Goal: Task Accomplishment & Management: Manage account settings

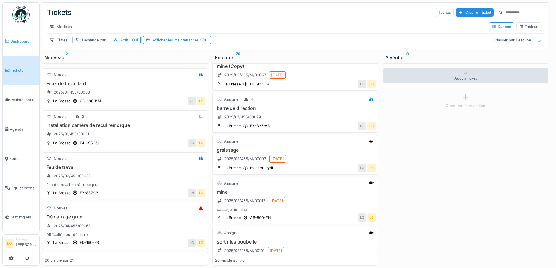
click at [13, 45] on link "Dashboard" at bounding box center [21, 41] width 37 height 29
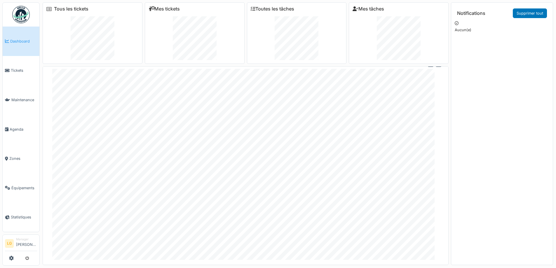
scroll to position [6, 0]
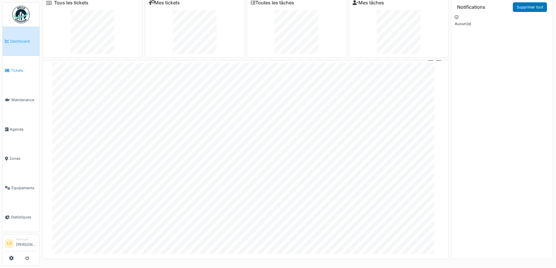
click at [16, 72] on span "Tickets" at bounding box center [24, 71] width 26 height 6
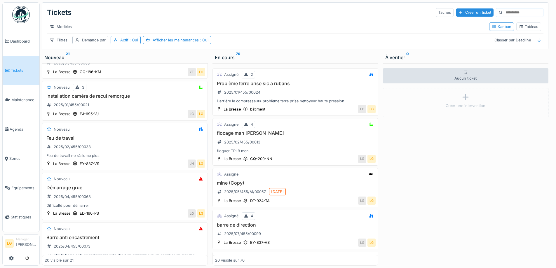
scroll to position [58, 0]
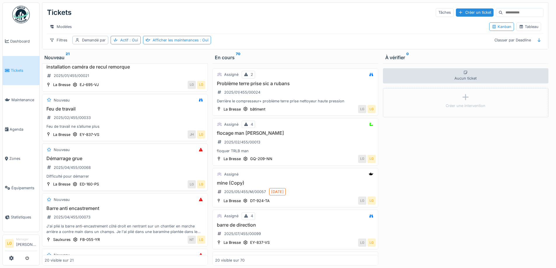
drag, startPoint x: 136, startPoint y: 189, endPoint x: 98, endPoint y: 166, distance: 44.7
click at [91, 154] on div "Nouveau" at bounding box center [125, 149] width 161 height 7
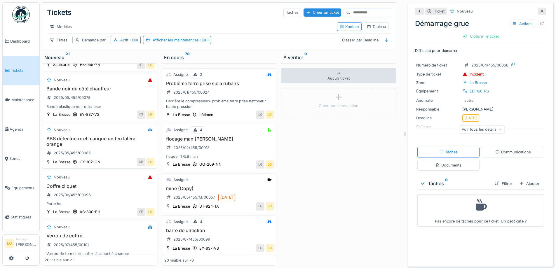
scroll to position [263, 0]
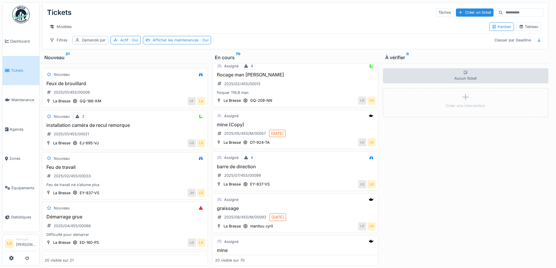
scroll to position [88, 0]
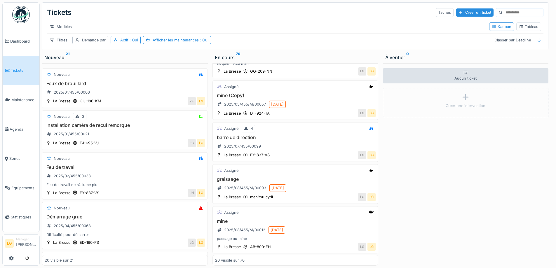
click at [292, 140] on h3 "barre de direction" at bounding box center [295, 138] width 161 height 6
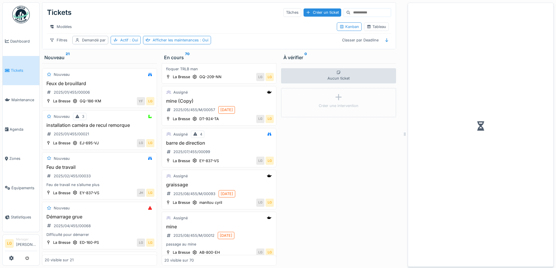
scroll to position [93, 0]
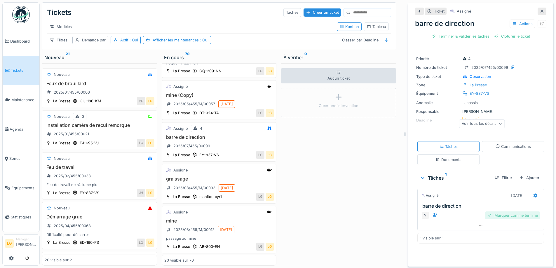
click at [496, 217] on div "Marquer comme terminé" at bounding box center [512, 216] width 55 height 8
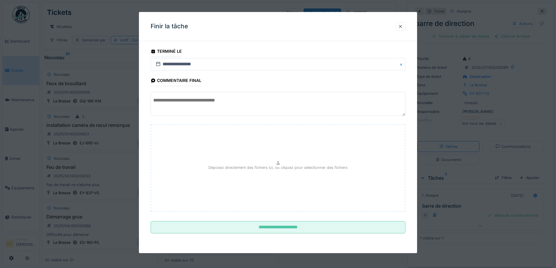
scroll to position [4, 0]
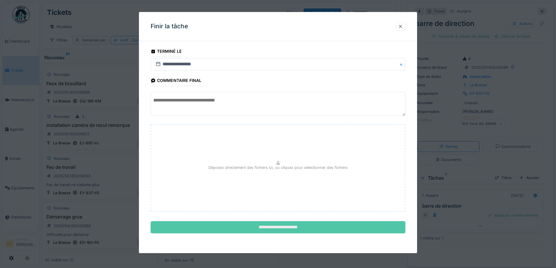
click at [275, 230] on input "**********" at bounding box center [278, 228] width 255 height 12
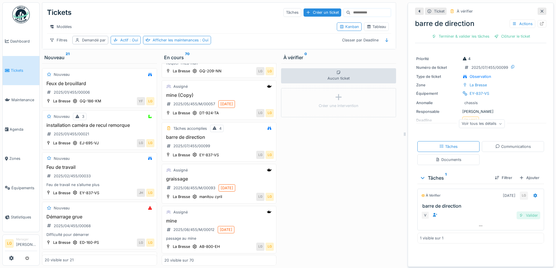
click at [520, 214] on div "Valider" at bounding box center [529, 216] width 24 height 8
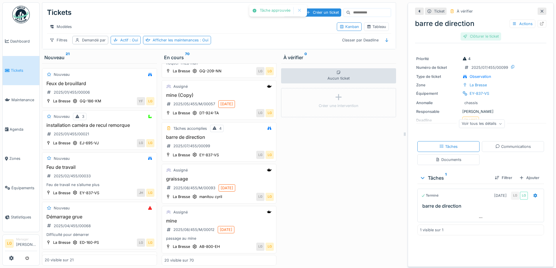
click at [469, 32] on div "Clôturer le ticket" at bounding box center [481, 36] width 41 height 8
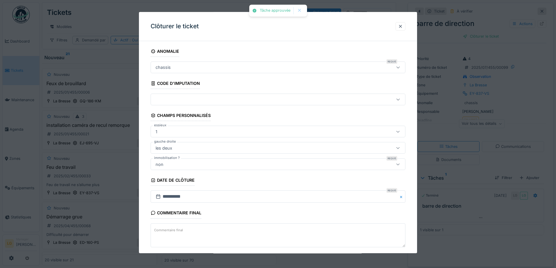
scroll to position [29, 0]
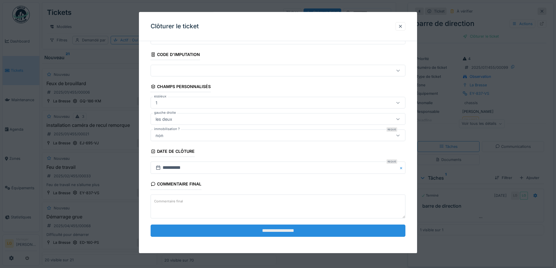
click at [288, 229] on input "**********" at bounding box center [278, 231] width 255 height 12
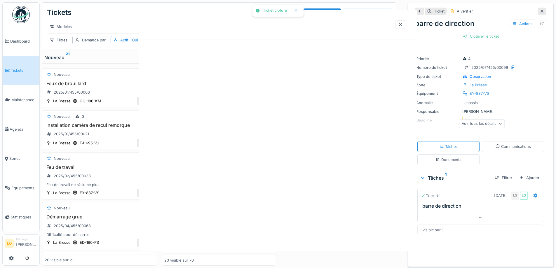
scroll to position [0, 0]
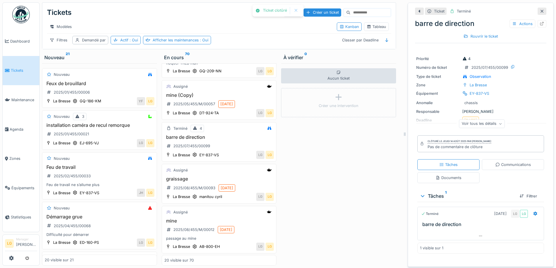
click at [538, 8] on div at bounding box center [542, 11] width 9 height 7
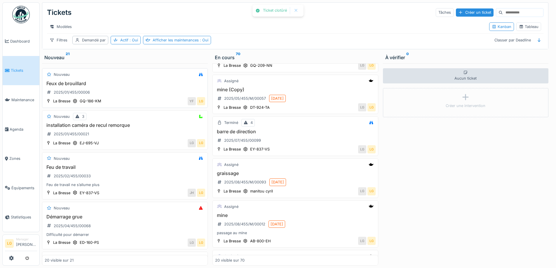
scroll to position [88, 0]
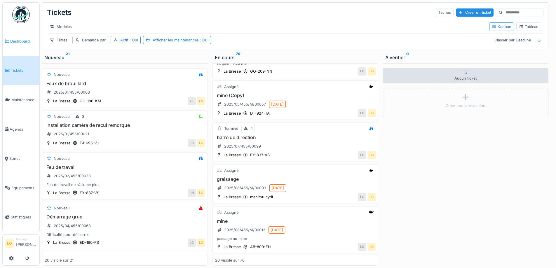
click at [20, 39] on span "Dashboard" at bounding box center [23, 42] width 27 height 6
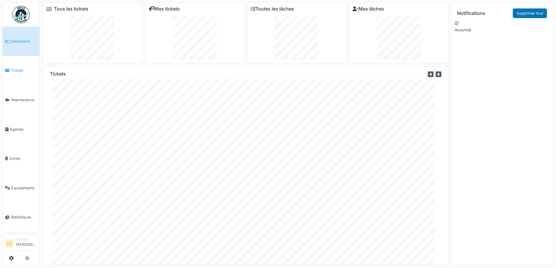
click at [15, 74] on link "Tickets" at bounding box center [21, 70] width 37 height 29
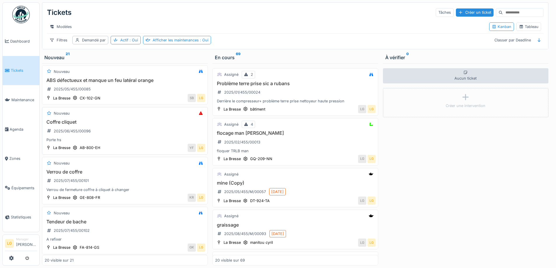
scroll to position [321, 0]
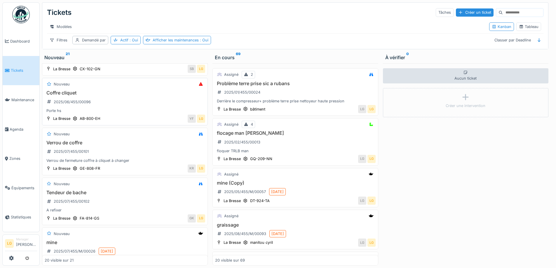
click at [130, 111] on div "Coffre cliquet 2025/06/455/00096 Porte hs" at bounding box center [125, 101] width 161 height 23
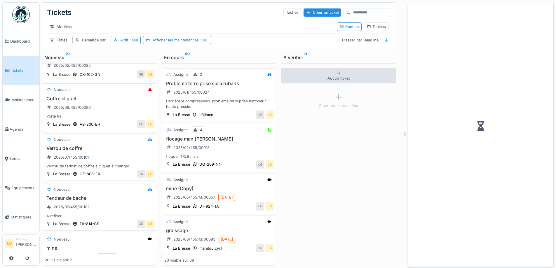
scroll to position [327, 0]
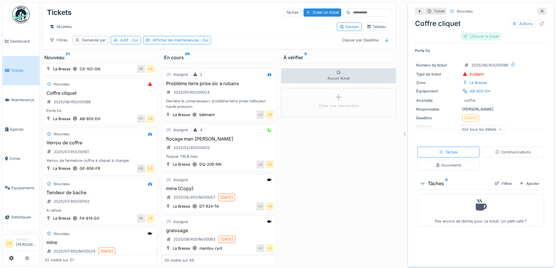
click at [481, 36] on div "Clôturer le ticket" at bounding box center [481, 36] width 41 height 8
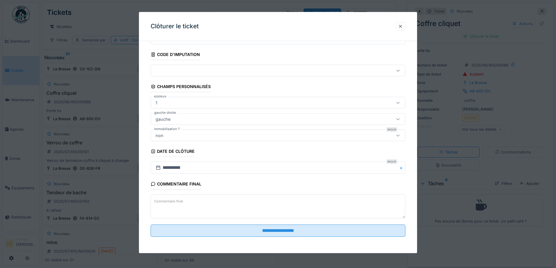
scroll to position [4, 0]
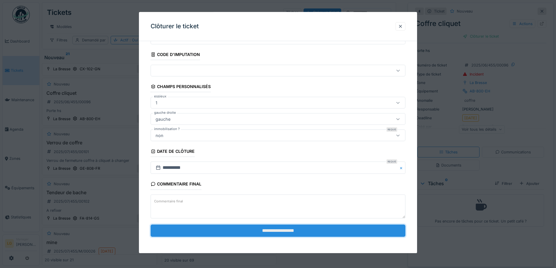
click at [278, 231] on input "**********" at bounding box center [278, 231] width 255 height 12
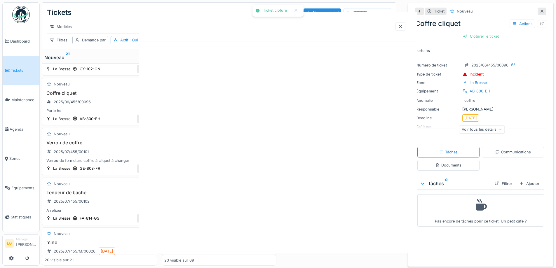
scroll to position [0, 0]
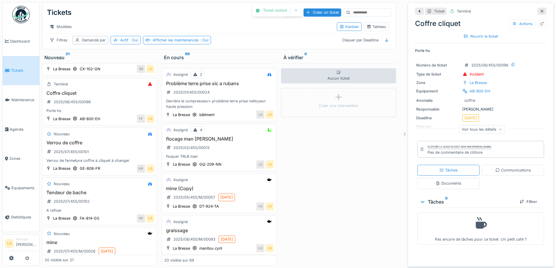
click at [538, 8] on div at bounding box center [542, 11] width 9 height 7
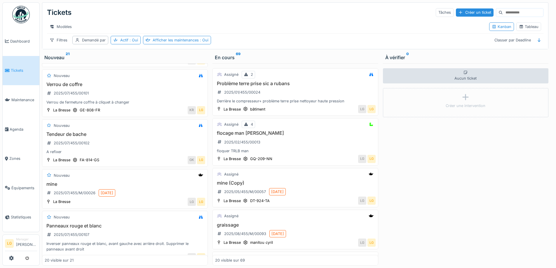
scroll to position [438, 0]
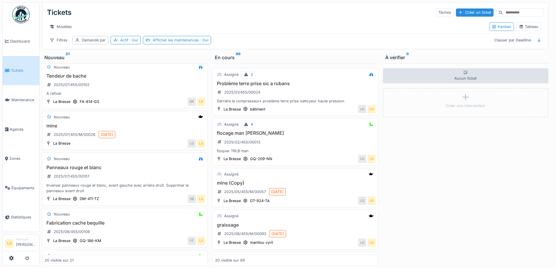
click at [149, 127] on h3 "mine" at bounding box center [125, 126] width 161 height 6
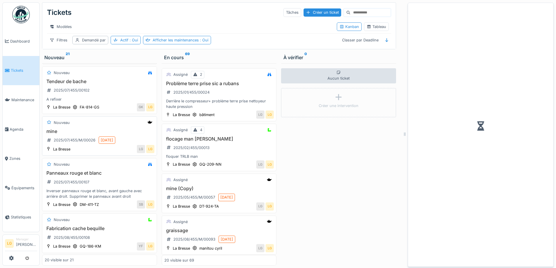
scroll to position [444, 0]
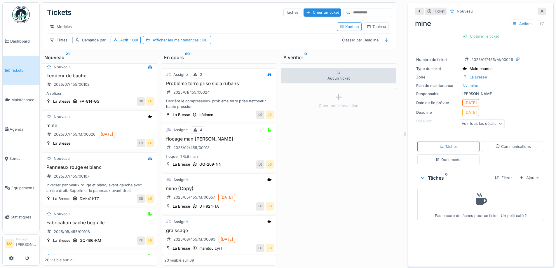
click at [499, 123] on icon at bounding box center [501, 124] width 4 height 3
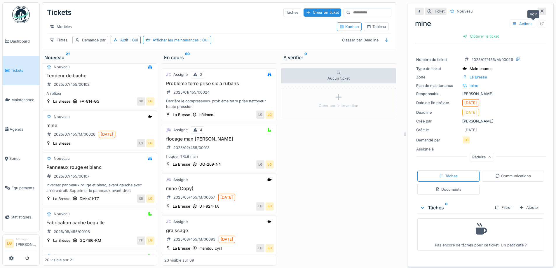
click at [540, 22] on icon at bounding box center [542, 24] width 5 height 4
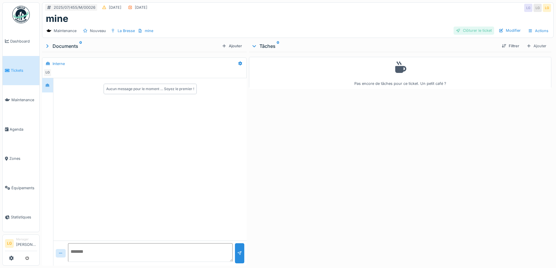
click at [475, 28] on div "Clôturer le ticket" at bounding box center [474, 31] width 41 height 8
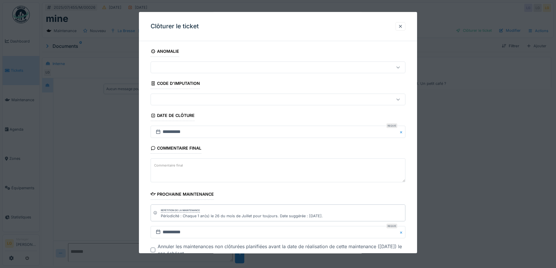
scroll to position [39, 0]
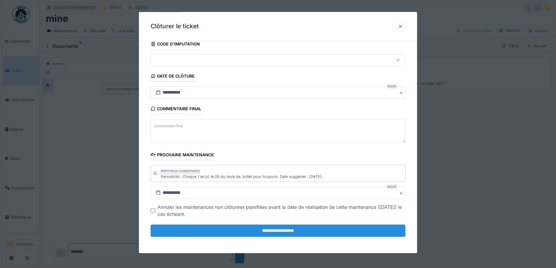
click at [266, 232] on input "**********" at bounding box center [278, 231] width 255 height 12
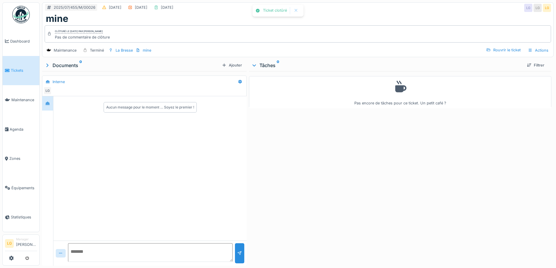
scroll to position [0, 0]
click at [24, 69] on span "Tickets" at bounding box center [24, 71] width 26 height 6
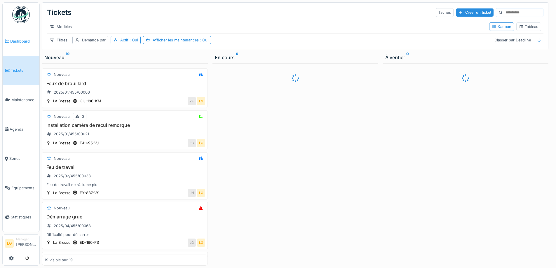
click at [19, 41] on span "Dashboard" at bounding box center [23, 42] width 27 height 6
